Goal: Task Accomplishment & Management: Manage account settings

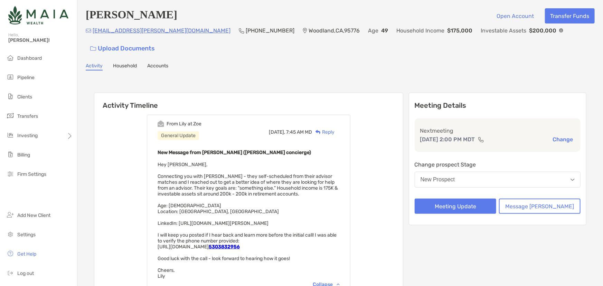
click at [460, 174] on div "Change prospect Stage New Prospect" at bounding box center [498, 175] width 166 height 30
click at [467, 199] on button "Meeting Update" at bounding box center [456, 206] width 82 height 15
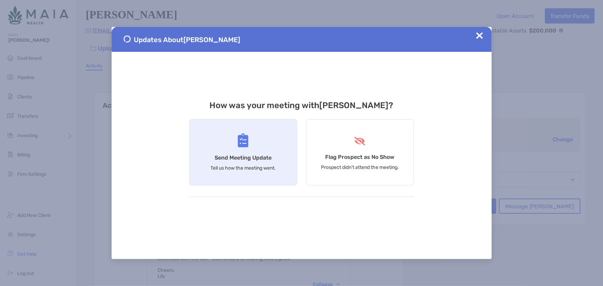
click at [239, 160] on h4 "Send Meeting Update" at bounding box center [243, 157] width 57 height 7
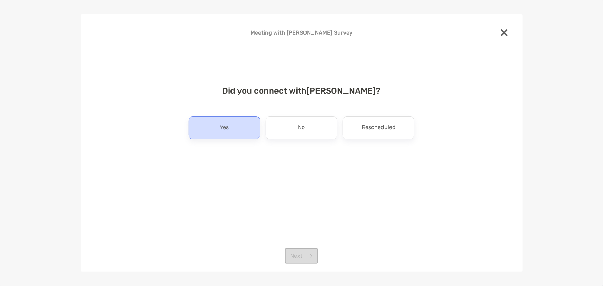
click at [249, 130] on div "Yes" at bounding box center [225, 127] width 72 height 23
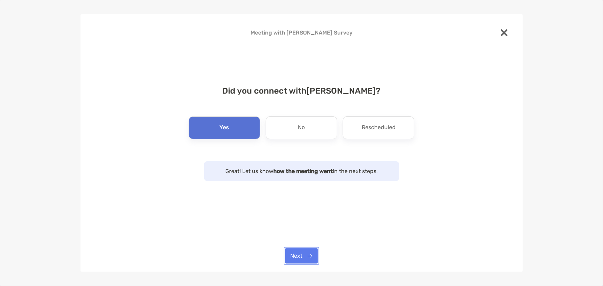
click at [295, 250] on button "Next" at bounding box center [301, 255] width 33 height 15
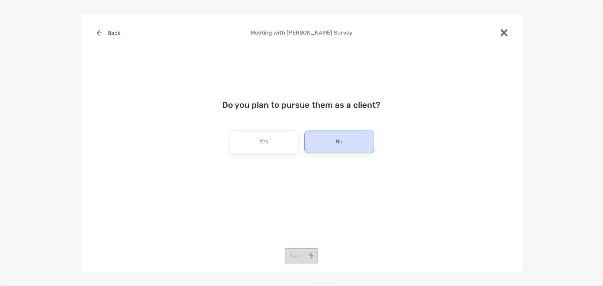
click at [334, 148] on div "No" at bounding box center [339, 142] width 70 height 23
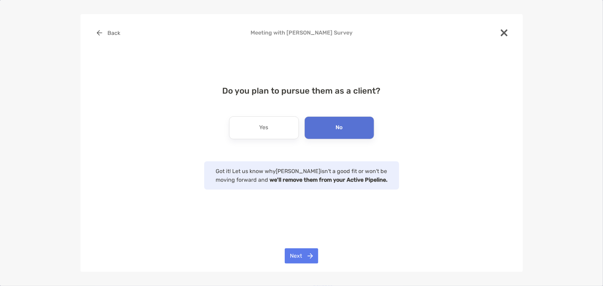
click at [284, 256] on div "Back Meeting with Jenna Bell Survey Do you plan to pursue them as a client? Yes…" at bounding box center [302, 142] width 442 height 257
click at [292, 255] on button "Next" at bounding box center [302, 255] width 34 height 15
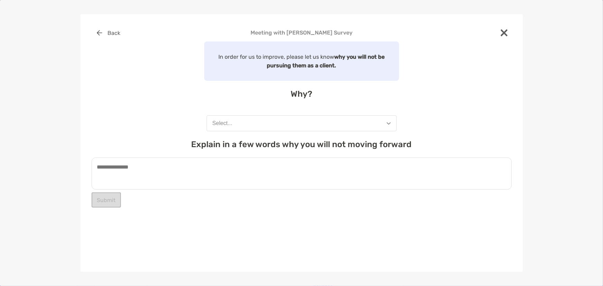
click at [255, 129] on button "Select..." at bounding box center [302, 123] width 190 height 16
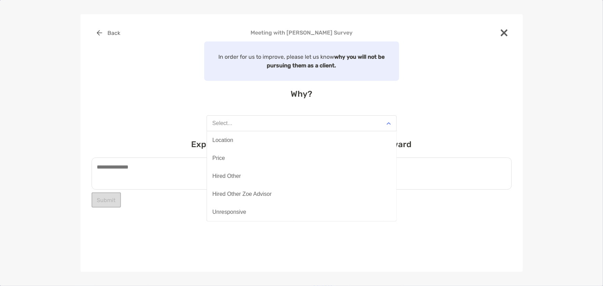
scroll to position [54, 0]
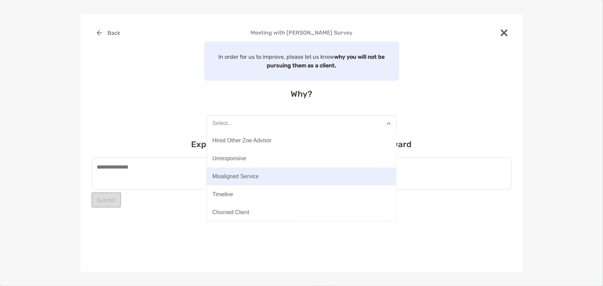
click at [286, 177] on button "Misaligned Service" at bounding box center [301, 177] width 189 height 18
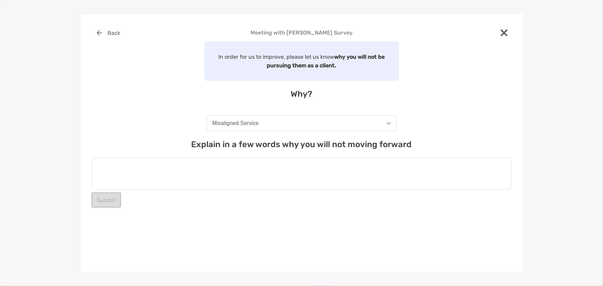
click at [246, 171] on textarea at bounding box center [302, 174] width 420 height 32
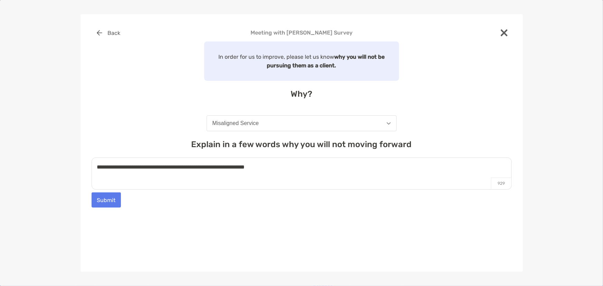
type textarea "**********"
click at [106, 203] on button "Submit" at bounding box center [106, 199] width 29 height 15
